Goal: Information Seeking & Learning: Learn about a topic

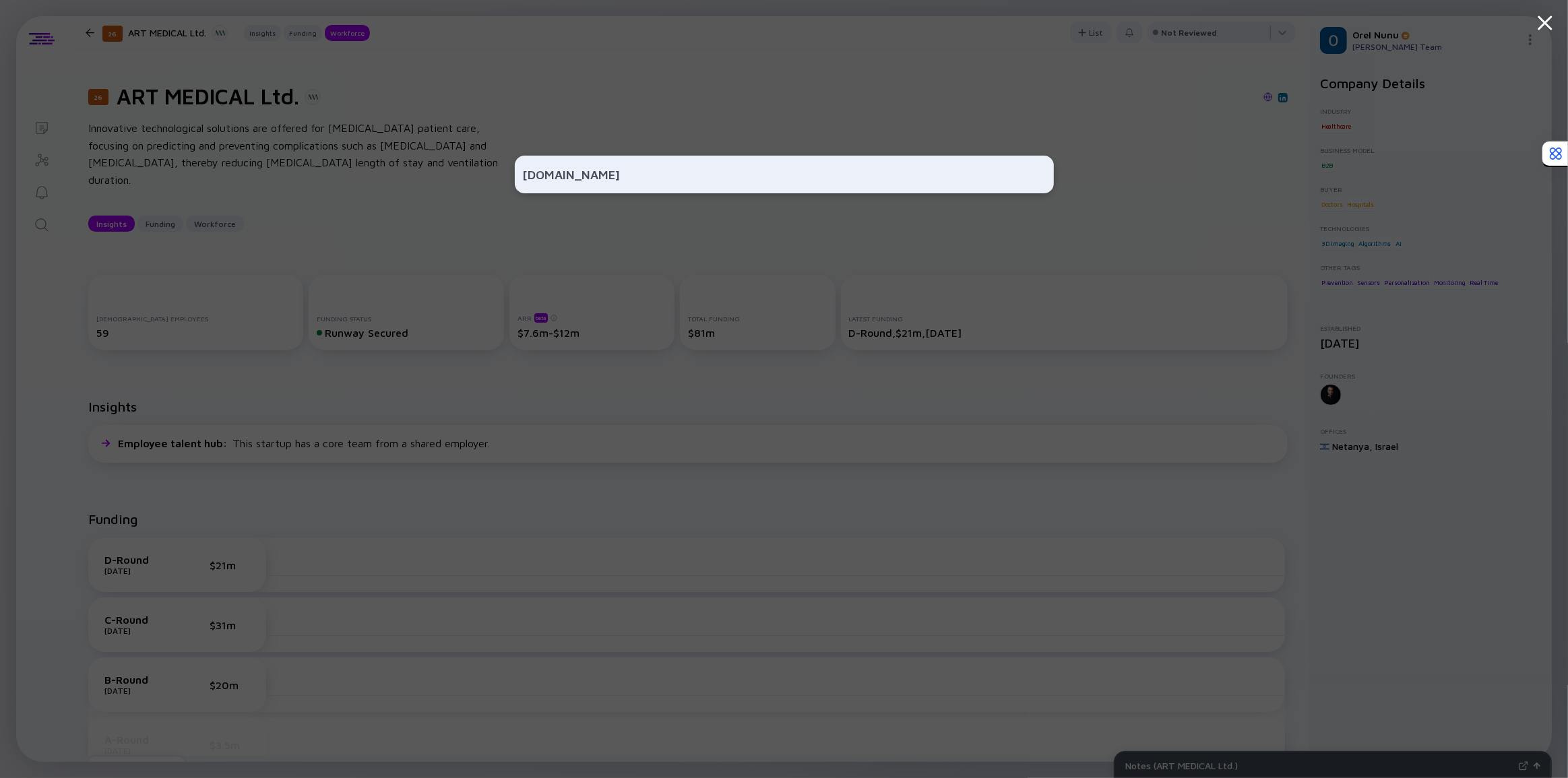
scroll to position [766, 0]
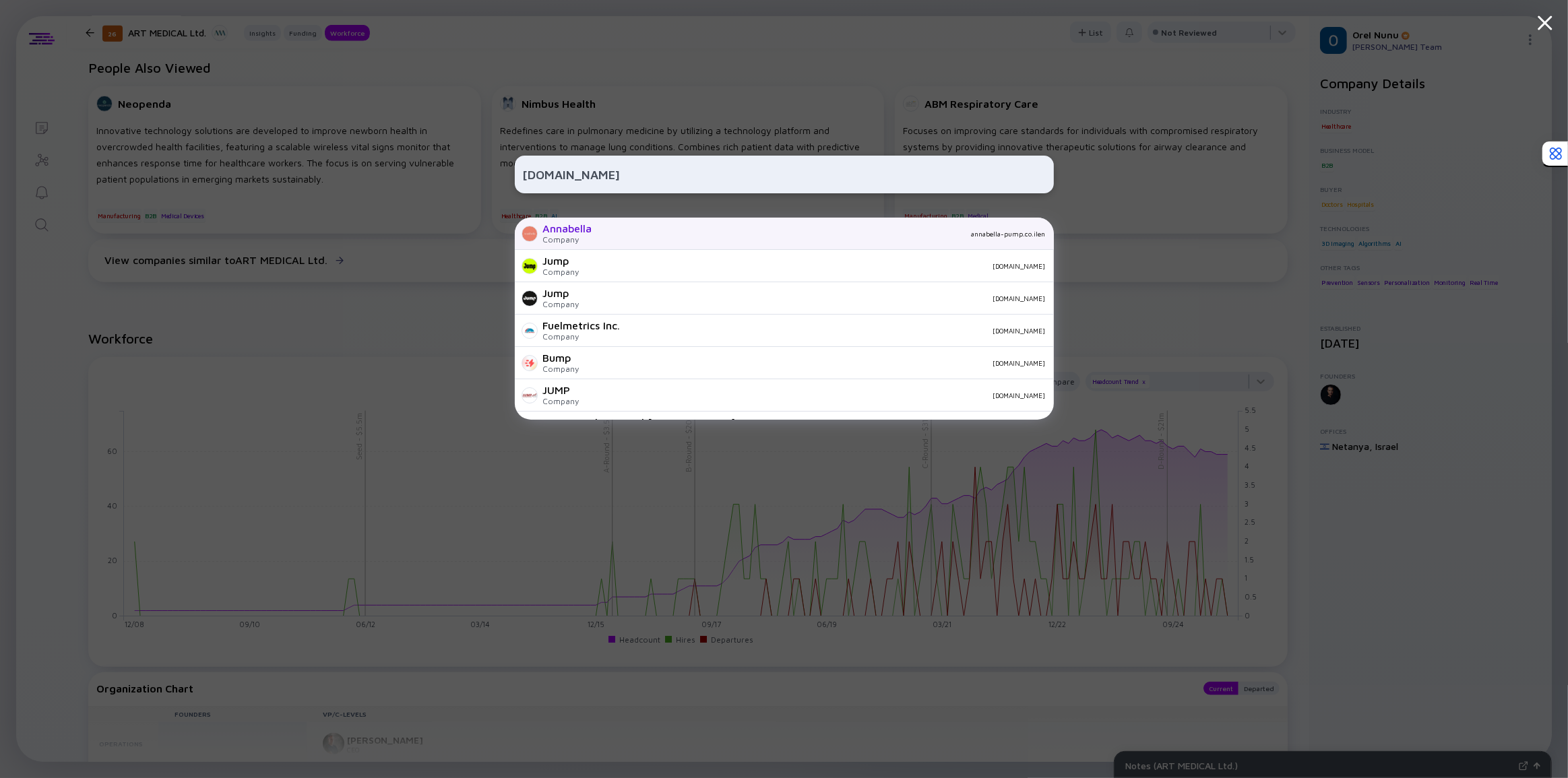
type input "[DOMAIN_NAME]"
click at [593, 228] on div "Annabella Company annabella-pump.co.ilen" at bounding box center [784, 234] width 539 height 33
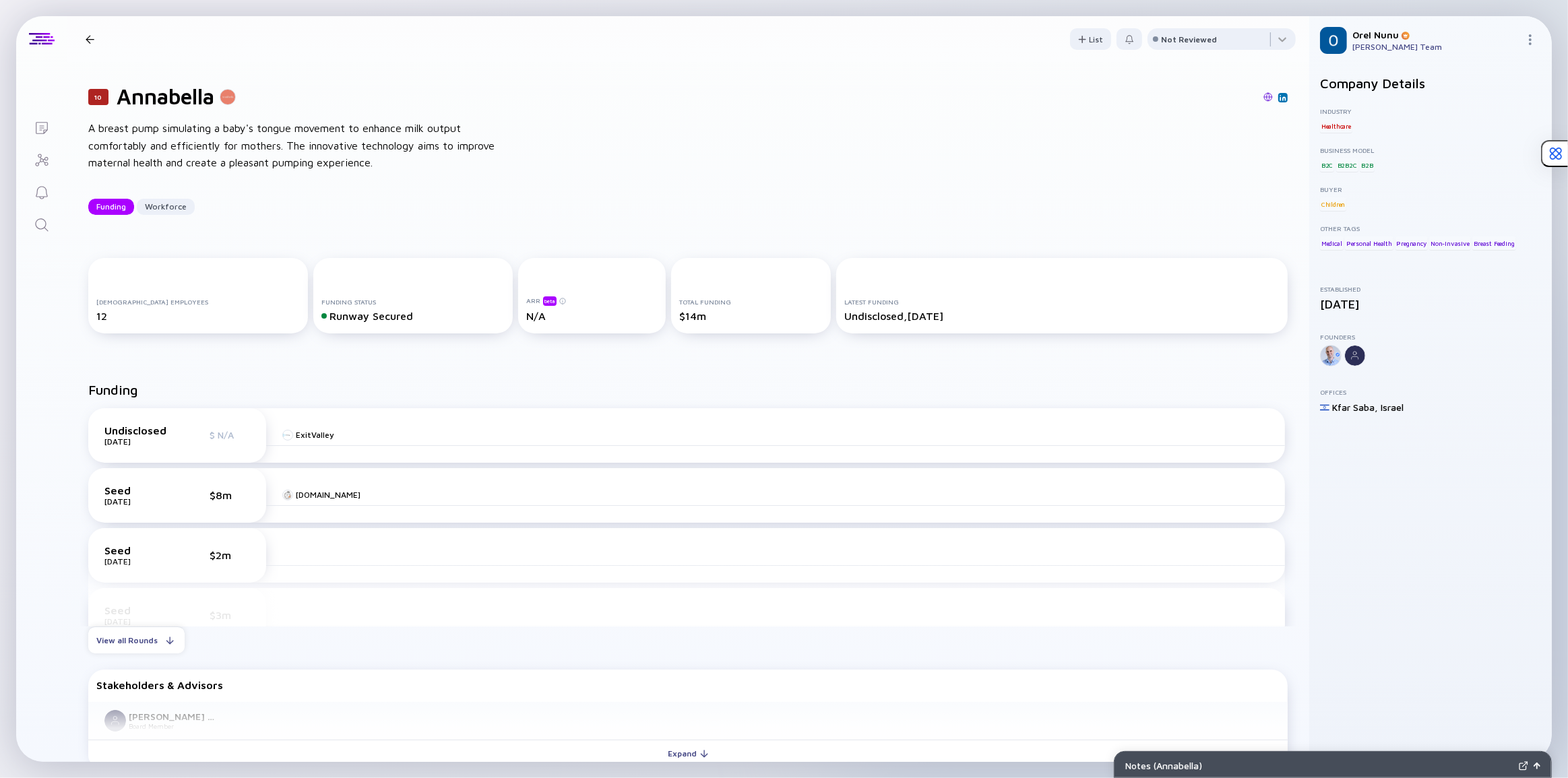
click at [593, 229] on div "10 Annabella A breast pump simulating a baby's tongue movement to enhance milk …" at bounding box center [688, 149] width 1243 height 174
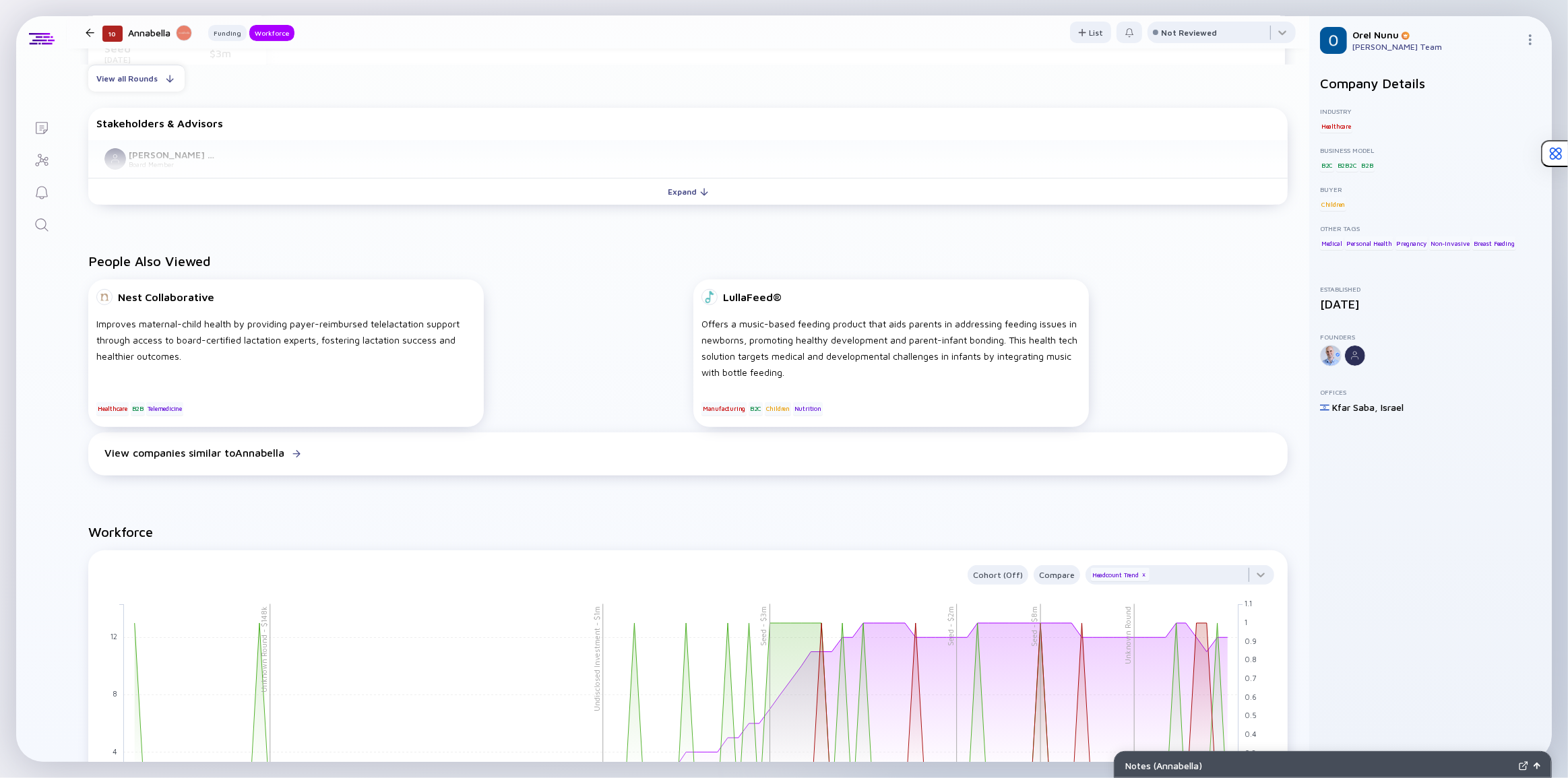
scroll to position [673, 0]
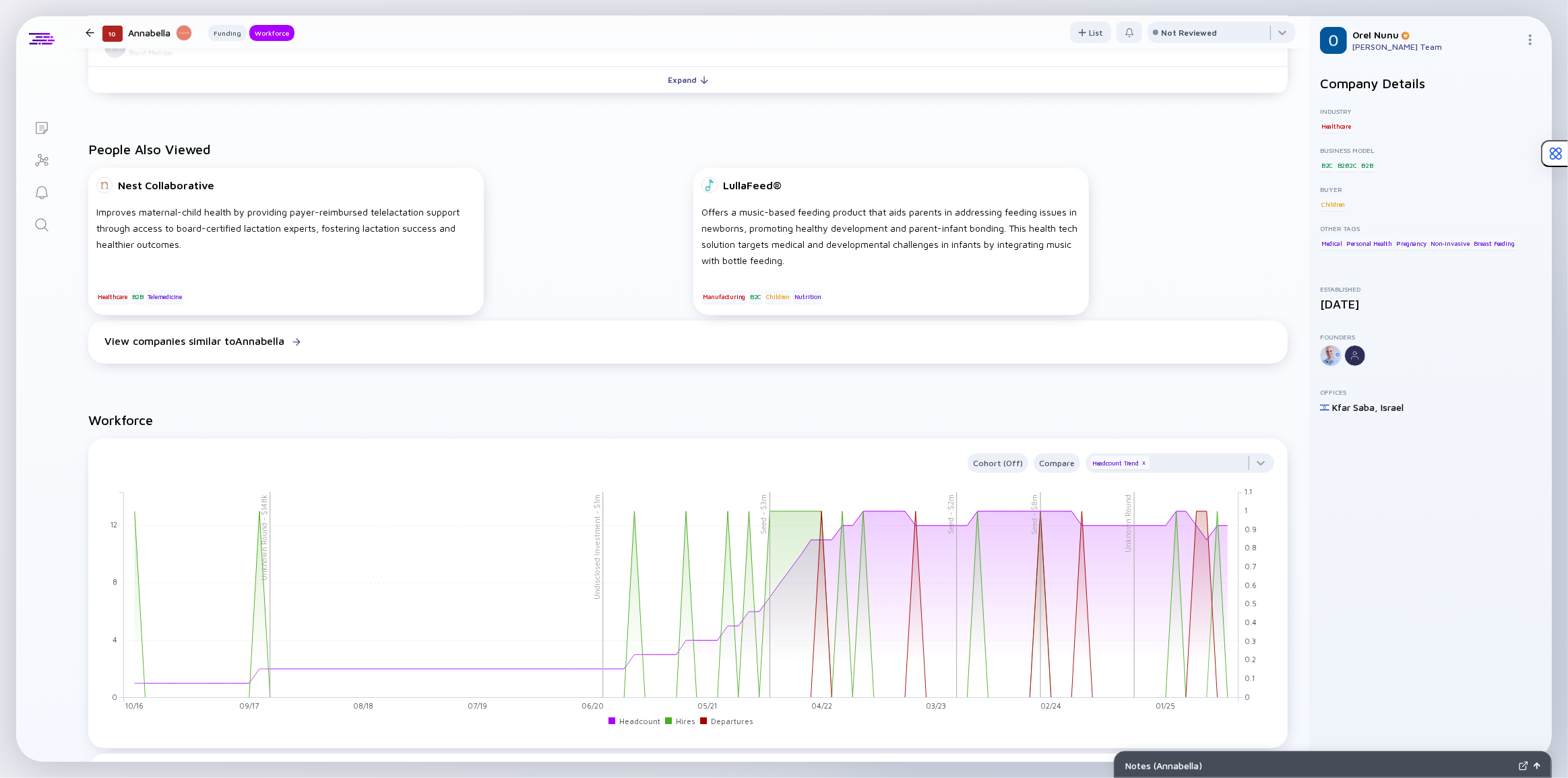
click at [40, 226] on icon "Search" at bounding box center [42, 225] width 16 height 16
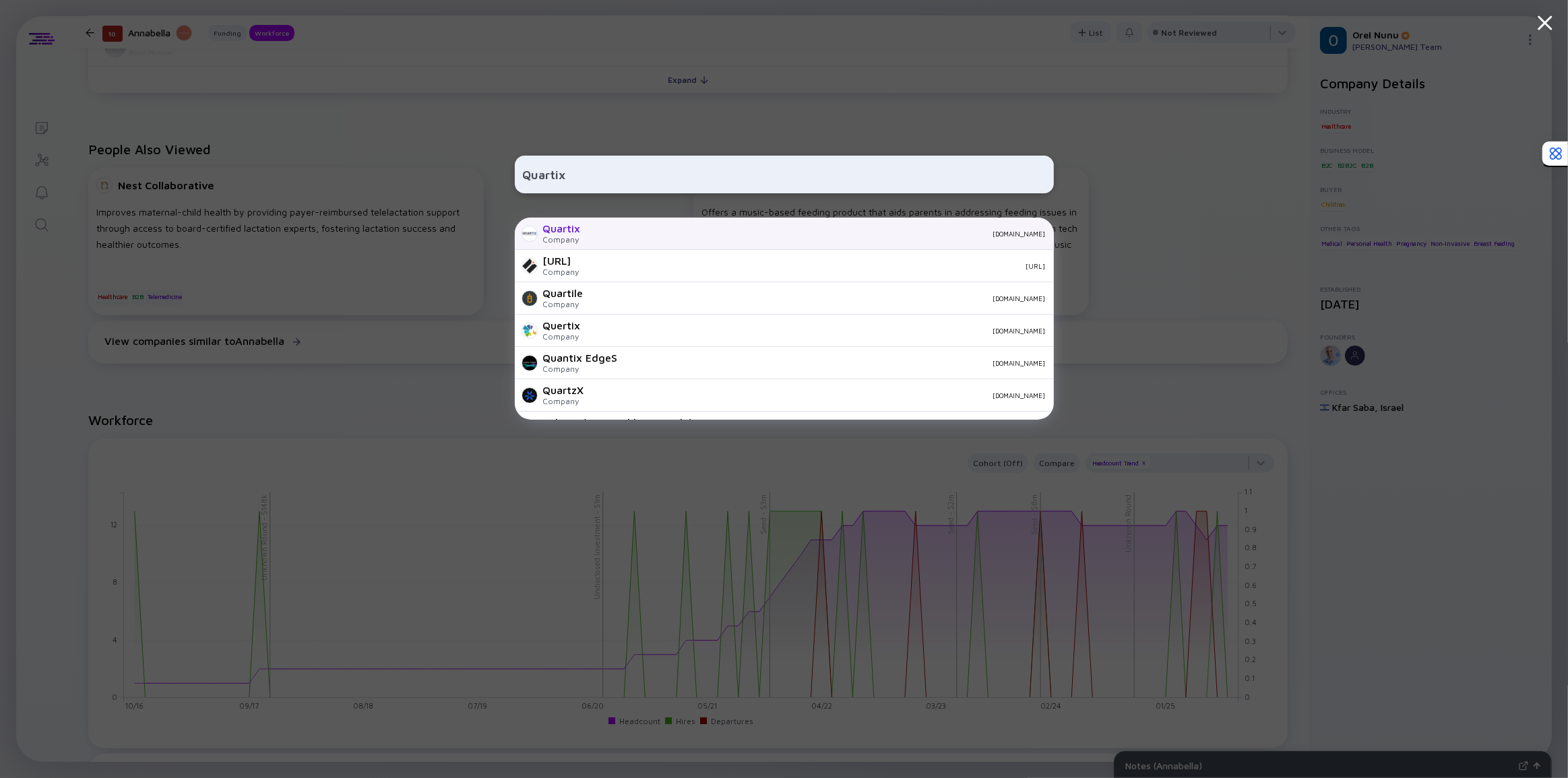
type input "Quartix"
click at [699, 238] on div "Quartix Company [DOMAIN_NAME]" at bounding box center [784, 234] width 539 height 33
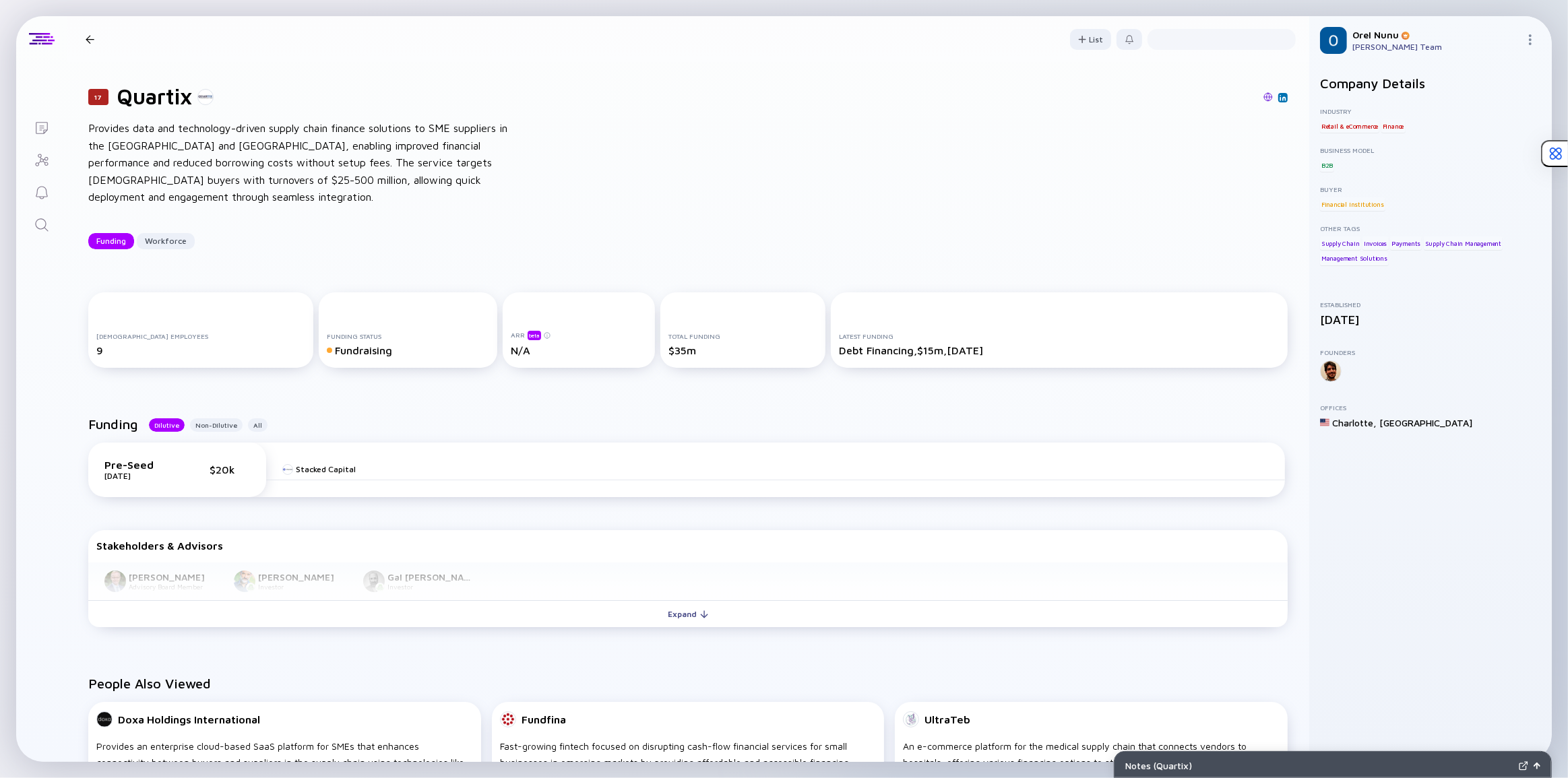
click at [497, 205] on div "17 Quartix Provides data and technology-driven supply chain finance solutions t…" at bounding box center [688, 166] width 1243 height 208
click at [342, 233] on div "Funding Workforce" at bounding box center [688, 241] width 1199 height 16
click at [289, 138] on div "Provides data and technology-driven supply chain finance solutions to SME suppl…" at bounding box center [303, 163] width 431 height 86
click at [712, 174] on div "17 Quartix Provides data and technology-driven supply chain finance solutions t…" at bounding box center [688, 166] width 1243 height 208
